Goal: Find specific page/section: Find specific page/section

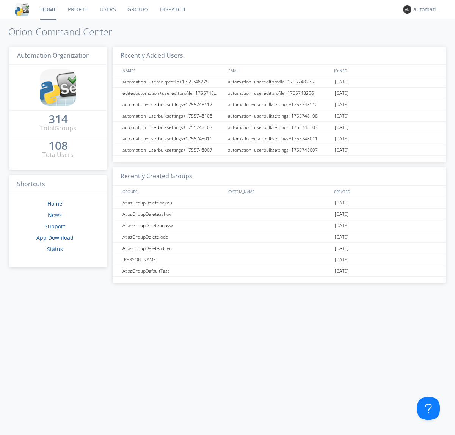
click at [172, 9] on link "Dispatch" at bounding box center [172, 9] width 36 height 19
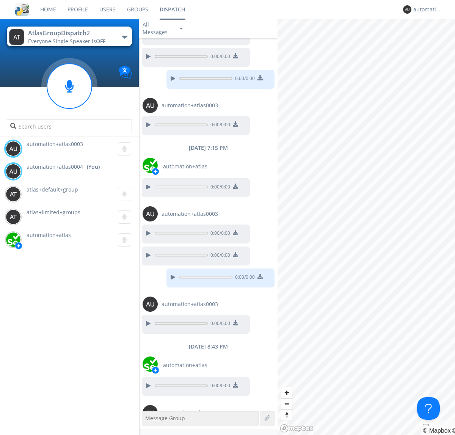
scroll to position [337, 0]
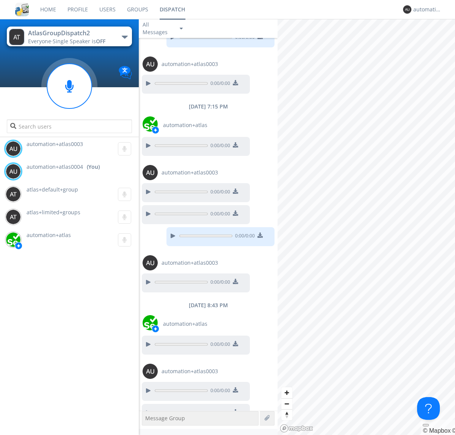
click at [124, 37] on div "button" at bounding box center [125, 37] width 6 height 3
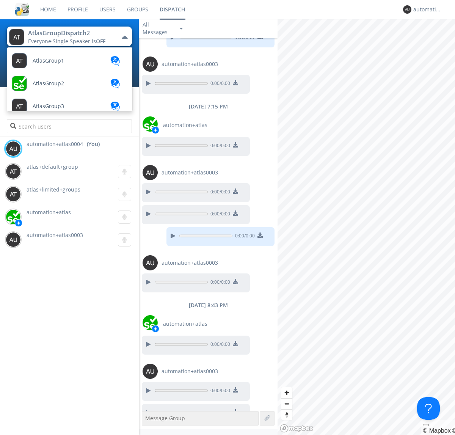
click at [59, 64] on span "AtlasGroupDispatch3" at bounding box center [48, 61] width 31 height 6
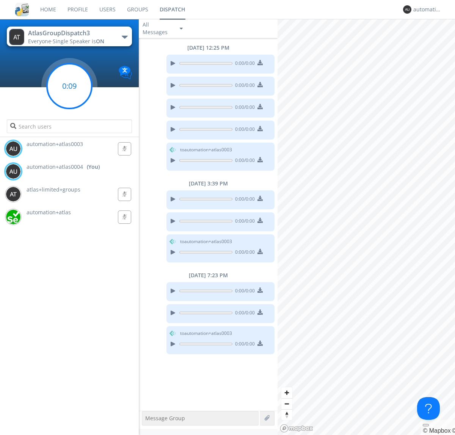
click at [69, 86] on g at bounding box center [69, 86] width 45 height 45
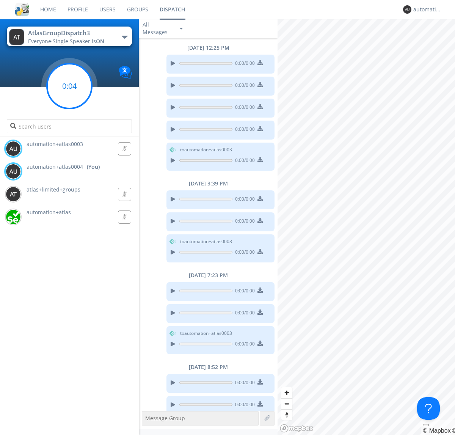
scroll to position [7, 0]
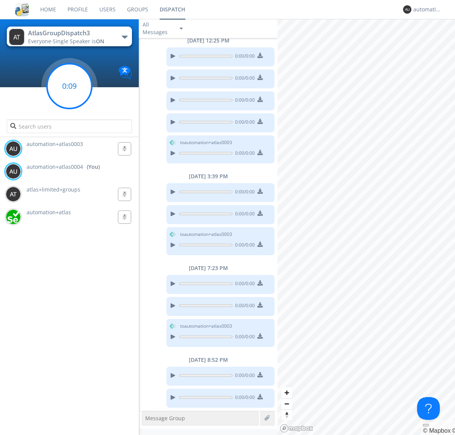
click at [69, 86] on g at bounding box center [69, 86] width 45 height 45
click at [425, 9] on div "automation+atlas0004" at bounding box center [427, 10] width 28 height 8
